Goal: Find contact information: Find contact information

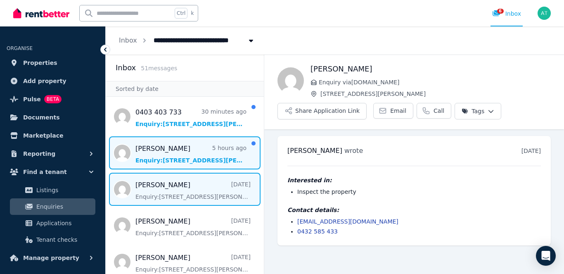
click at [185, 160] on span "Message list" at bounding box center [185, 152] width 158 height 33
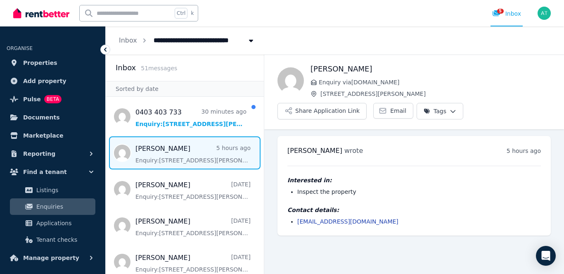
drag, startPoint x: 391, startPoint y: 223, endPoint x: 298, endPoint y: 226, distance: 92.5
click at [298, 226] on div "[PERSON_NAME] wrote 5 hours ago 12:44 pm [DATE][DATE] Interested in: Inspect th…" at bounding box center [413, 186] width 273 height 100
copy link "[EMAIL_ADDRESS][DOMAIN_NAME]"
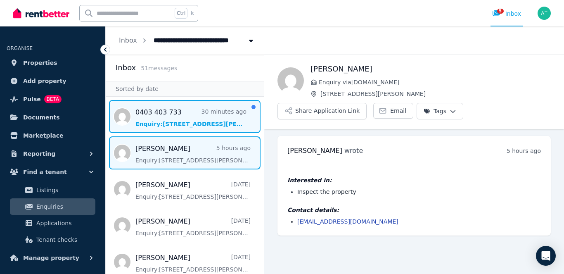
click at [163, 111] on span "Message list" at bounding box center [185, 116] width 158 height 33
